Goal: Information Seeking & Learning: Learn about a topic

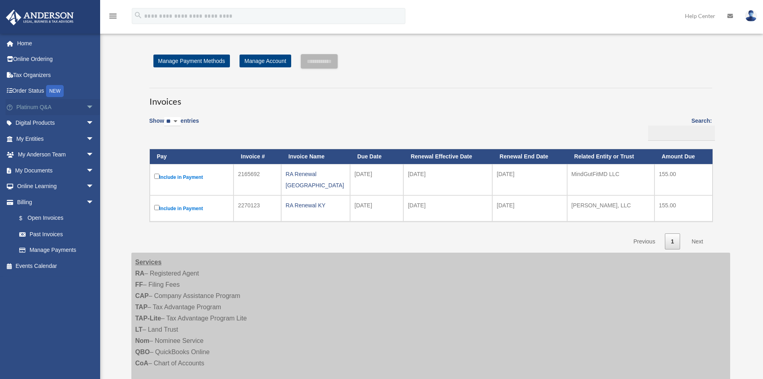
click at [86, 106] on span "arrow_drop_down" at bounding box center [94, 107] width 16 height 16
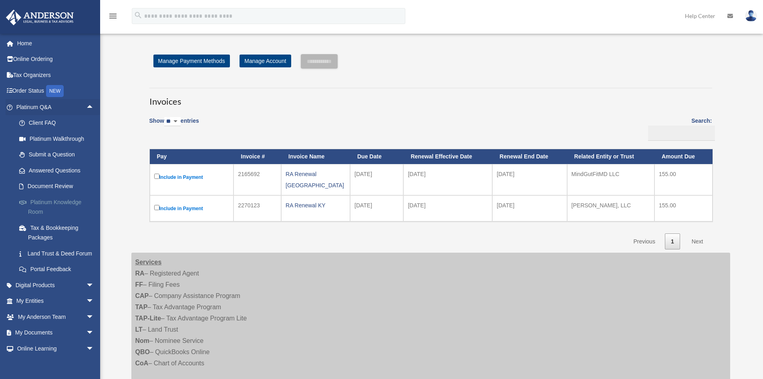
click at [49, 201] on link "Platinum Knowledge Room" at bounding box center [58, 207] width 95 height 26
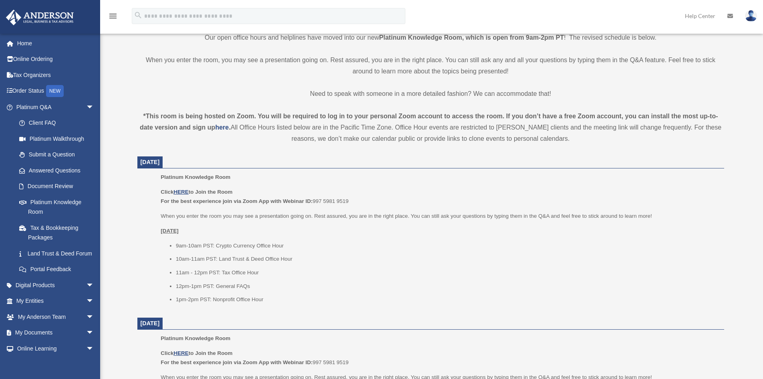
scroll to position [200, 0]
drag, startPoint x: 177, startPoint y: 269, endPoint x: 266, endPoint y: 270, distance: 88.9
click at [266, 270] on li "11am - 12pm PST: Tax Office Hour" at bounding box center [447, 272] width 543 height 10
